Goal: Task Accomplishment & Management: Manage account settings

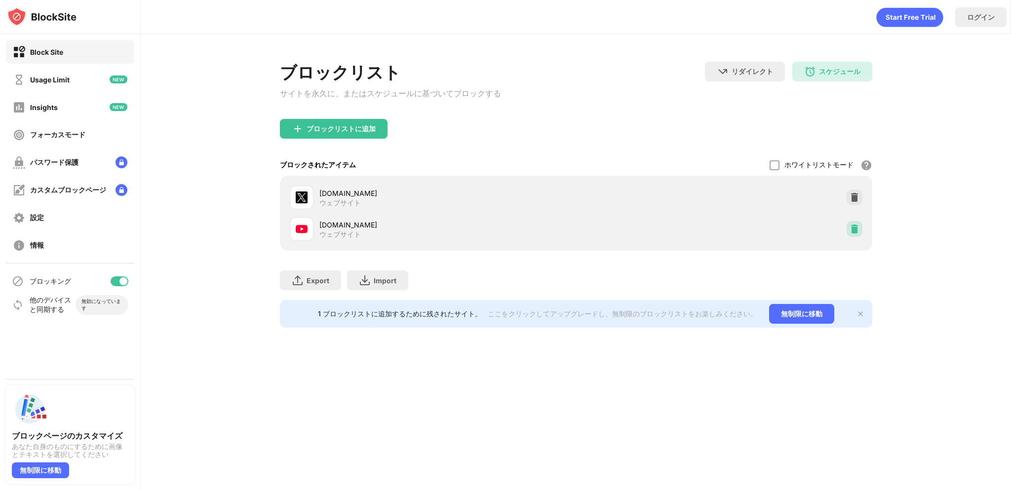
click at [854, 231] on img at bounding box center [855, 229] width 10 height 10
